Goal: Task Accomplishment & Management: Complete application form

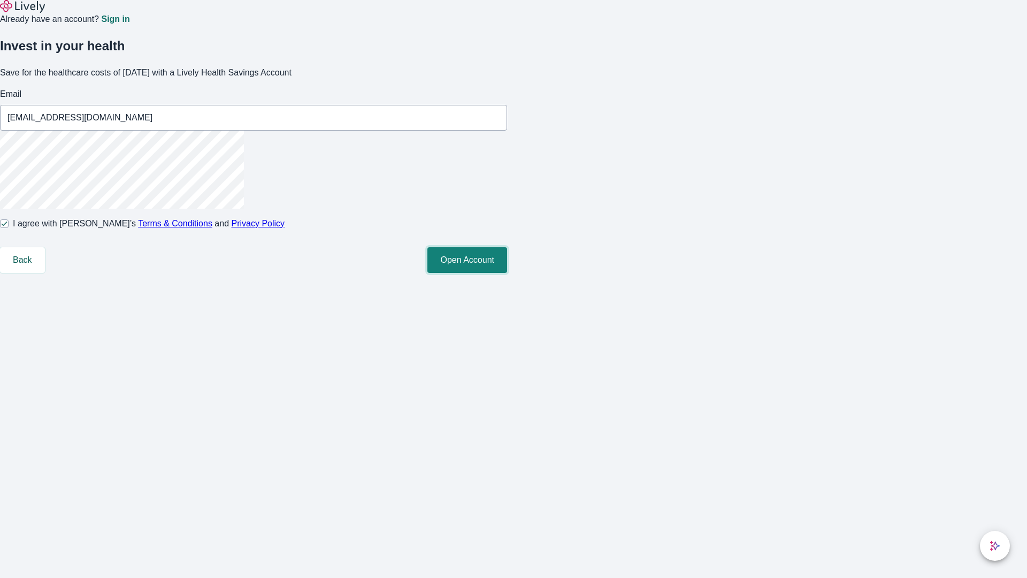
click at [507, 273] on button "Open Account" at bounding box center [467, 260] width 80 height 26
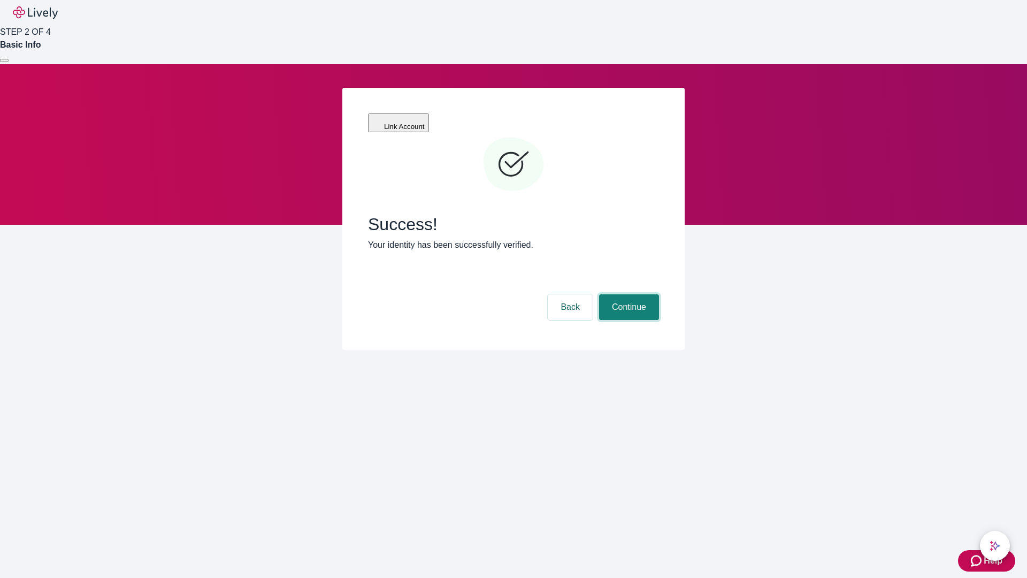
click at [627, 294] on button "Continue" at bounding box center [629, 307] width 60 height 26
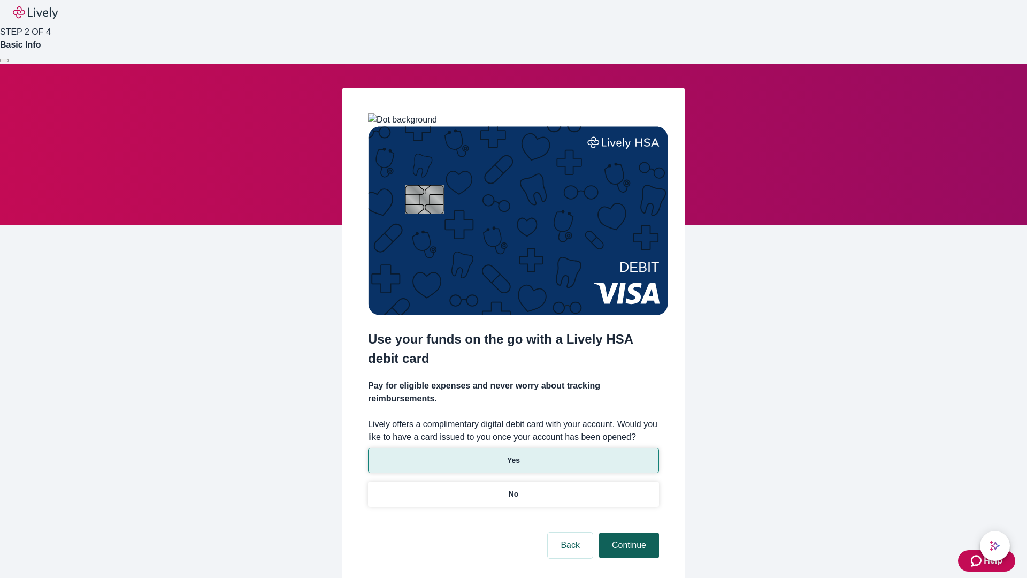
click at [513, 488] on p "No" at bounding box center [514, 493] width 10 height 11
click at [627, 532] on button "Continue" at bounding box center [629, 545] width 60 height 26
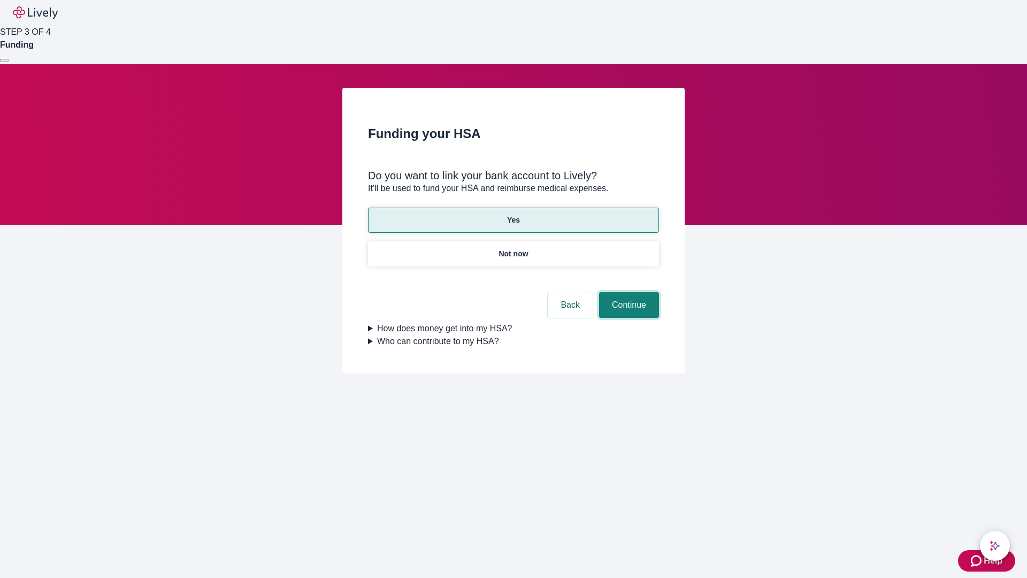
click at [627, 292] on button "Continue" at bounding box center [629, 305] width 60 height 26
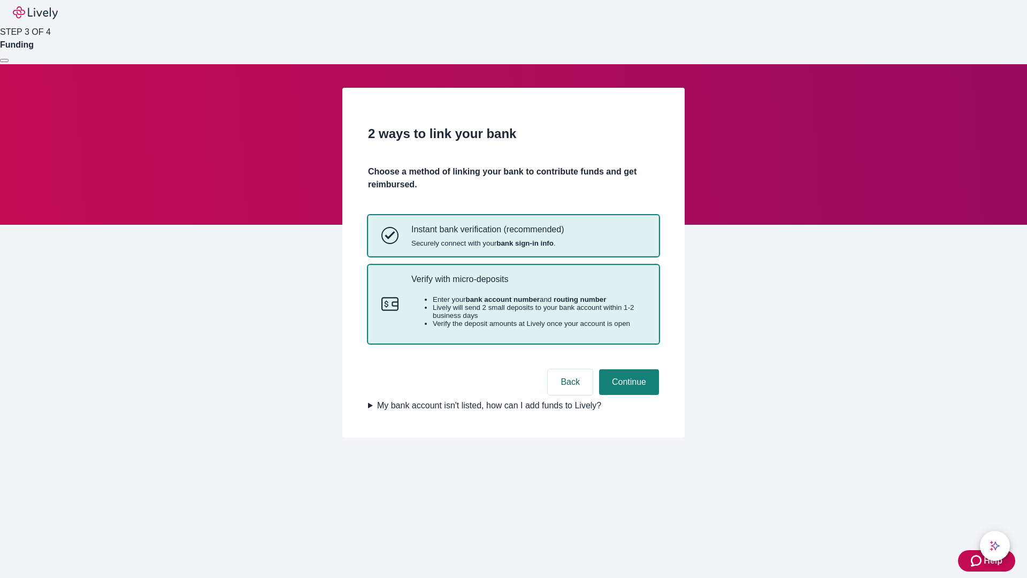
click at [528, 284] on p "Verify with micro-deposits" at bounding box center [528, 279] width 234 height 10
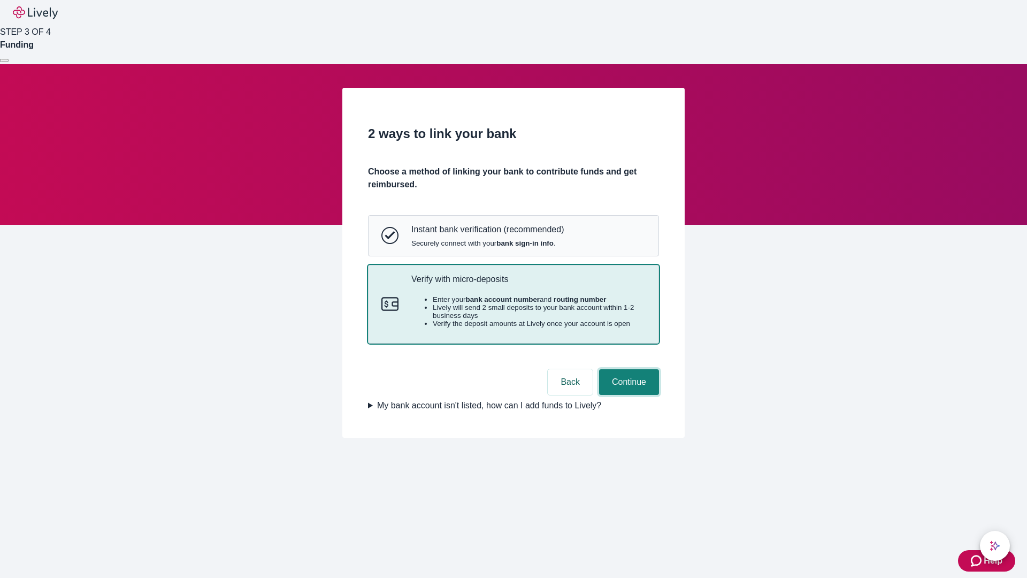
click at [627, 395] on button "Continue" at bounding box center [629, 382] width 60 height 26
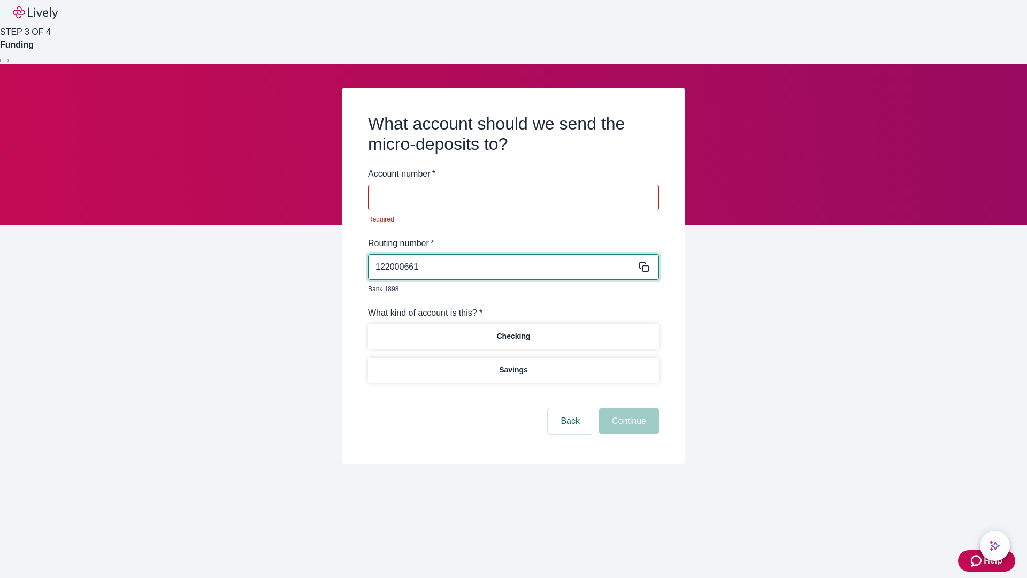
type input "122000661"
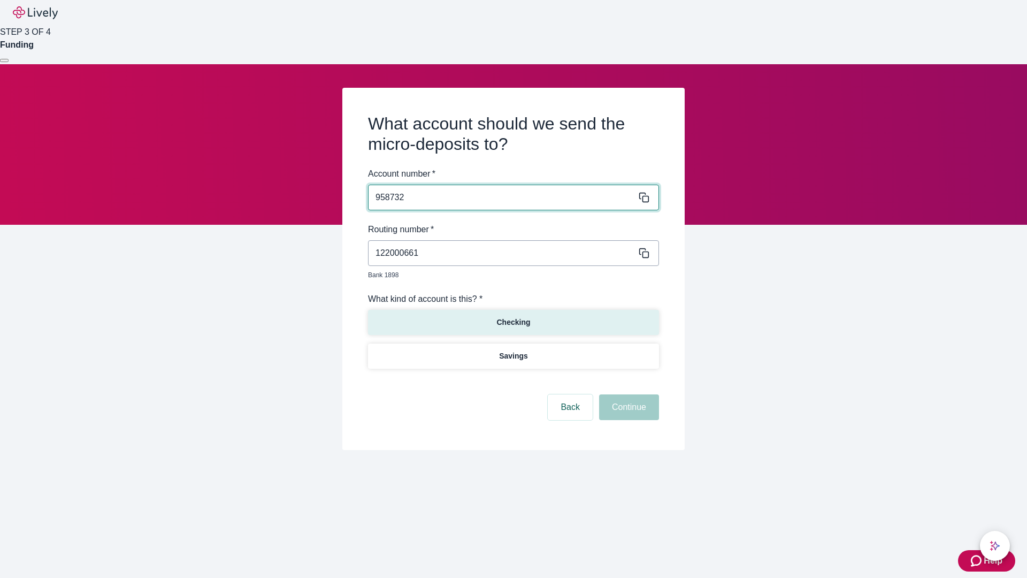
type input "958732"
click at [513, 317] on p "Checking" at bounding box center [513, 322] width 34 height 11
